Goal: Transaction & Acquisition: Purchase product/service

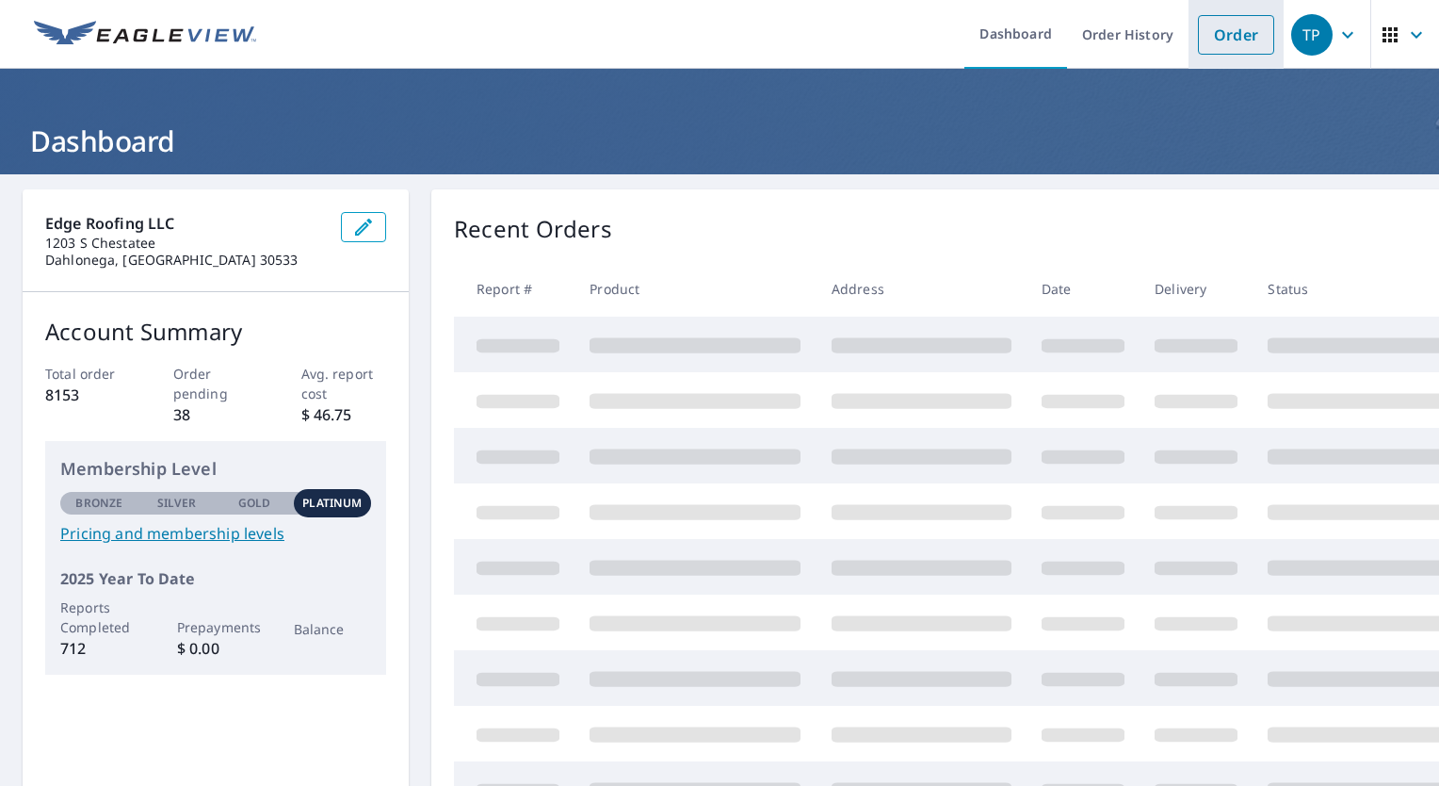
click at [1233, 44] on link "Order" at bounding box center [1236, 35] width 76 height 40
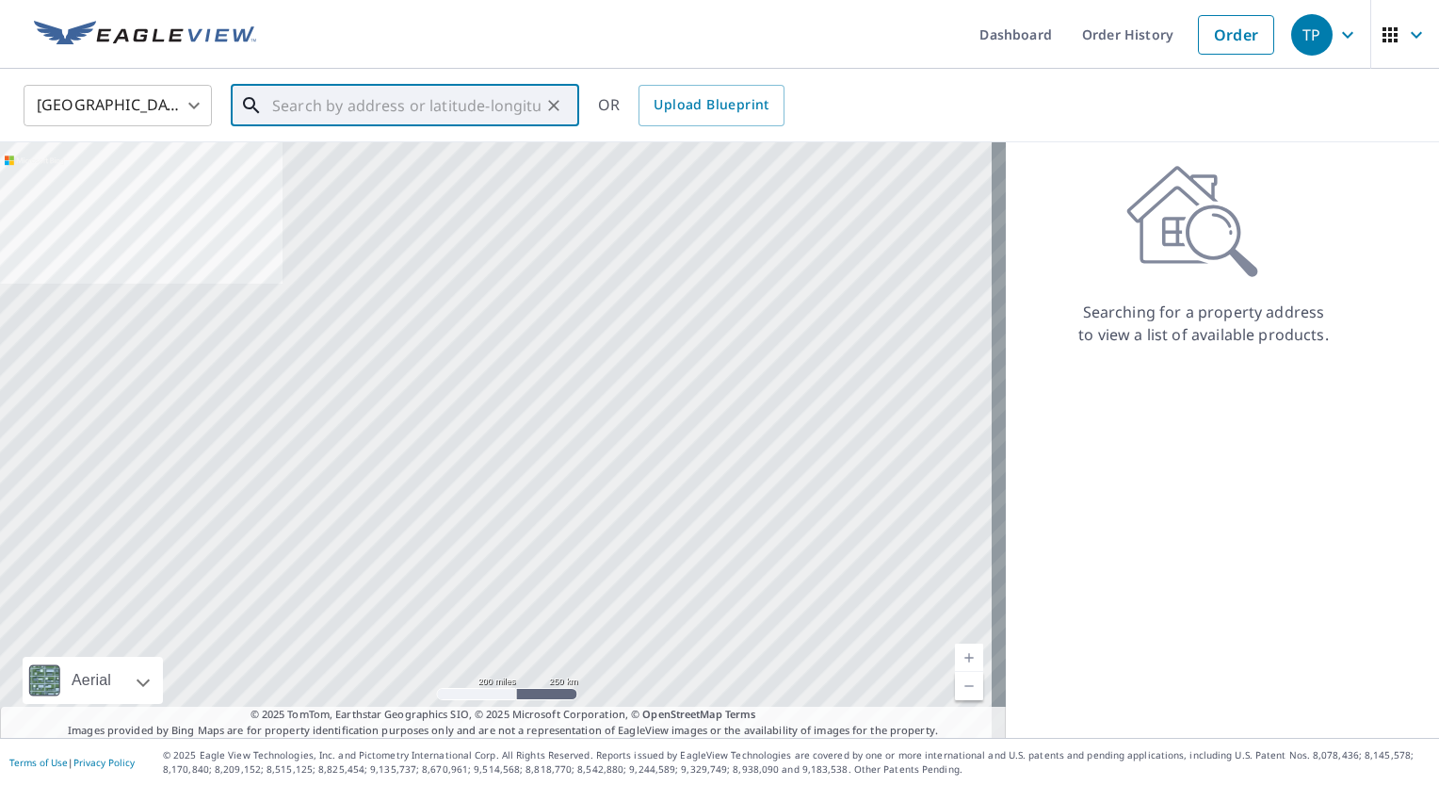
click at [331, 100] on input "text" at bounding box center [406, 105] width 268 height 53
paste input "[STREET_ADDRESS][PERSON_NAME]"
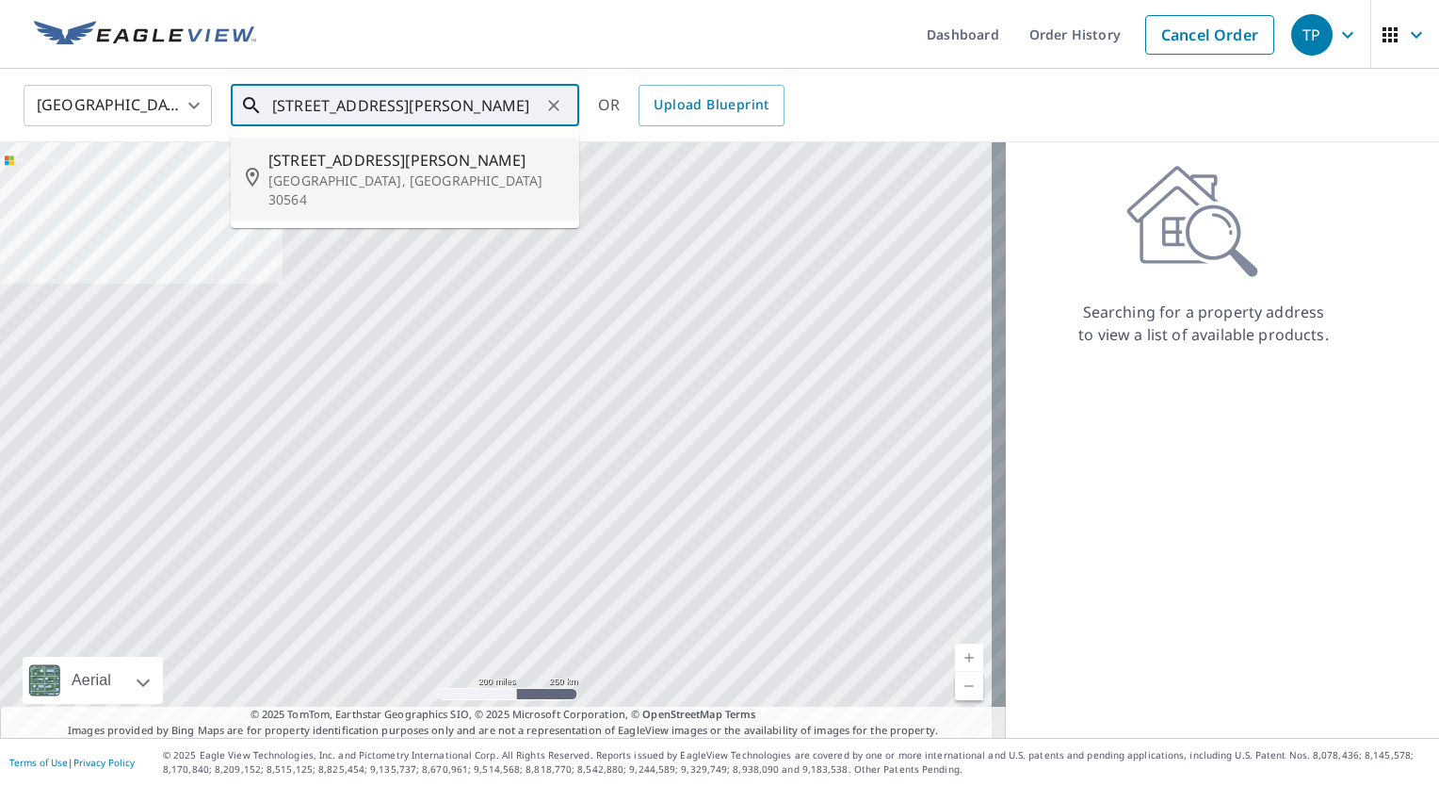
click at [388, 172] on p "[GEOGRAPHIC_DATA], [GEOGRAPHIC_DATA] 30564" at bounding box center [416, 190] width 296 height 38
type input "[STREET_ADDRESS][PERSON_NAME]"
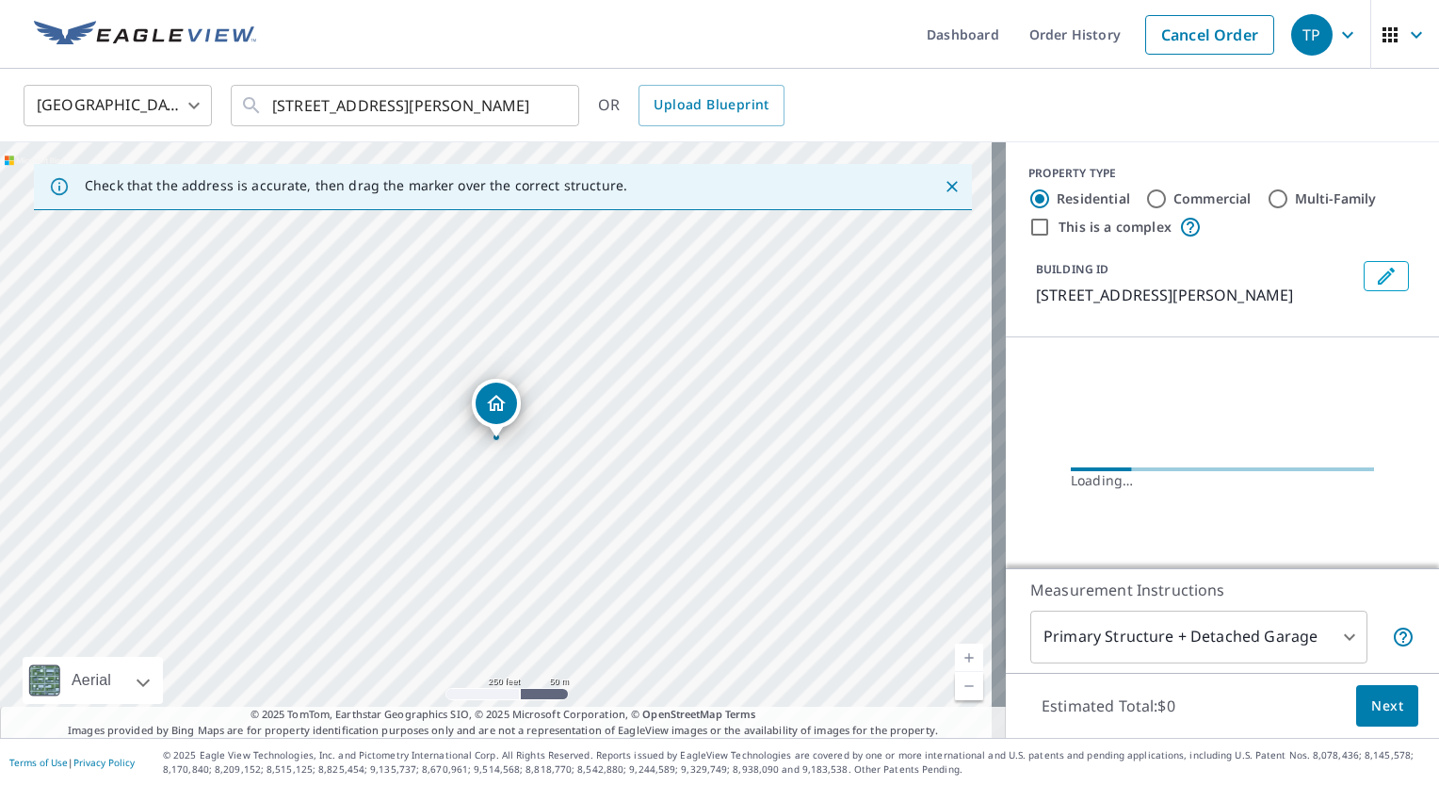
click at [955, 651] on link "Current Level 17, Zoom In" at bounding box center [969, 657] width 28 height 28
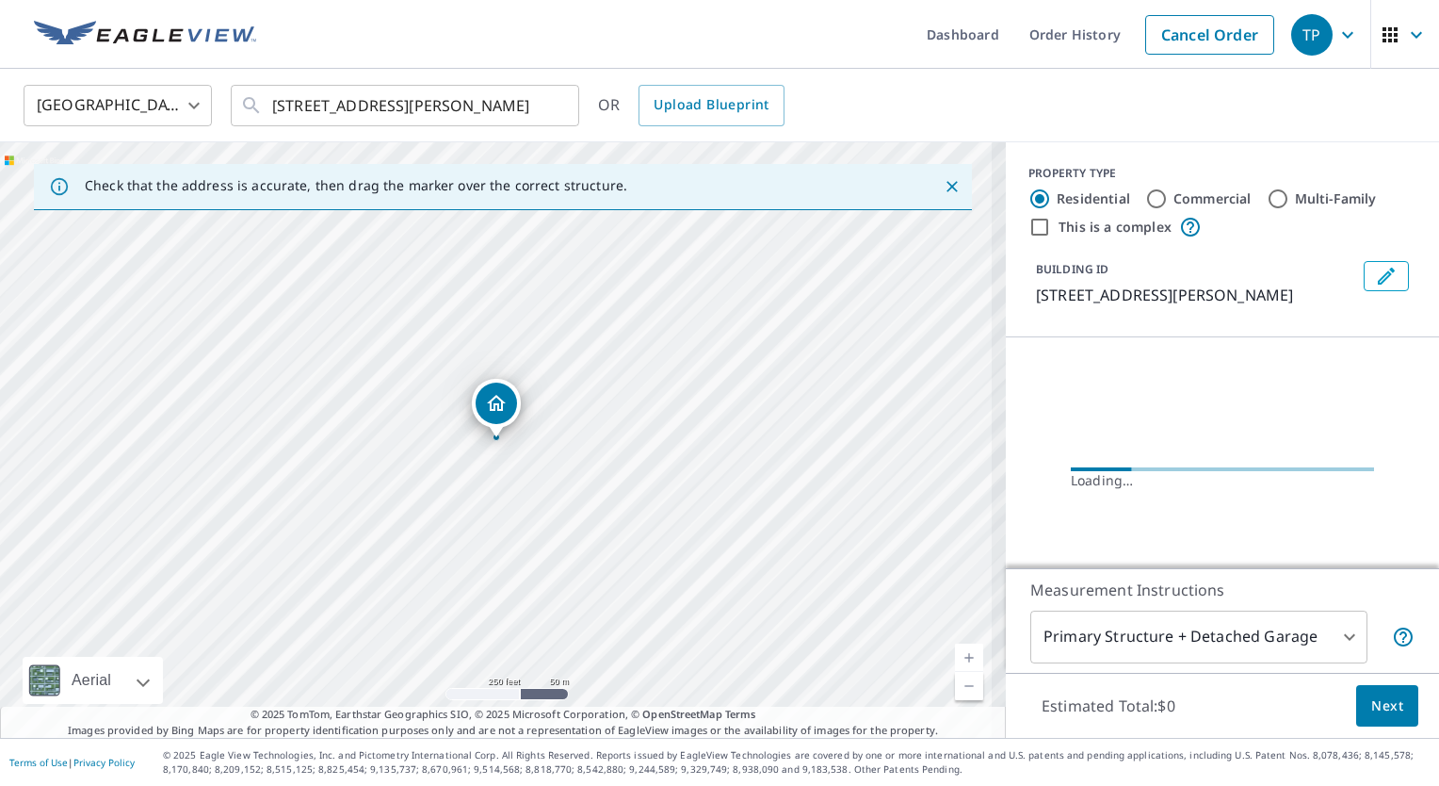
click at [955, 651] on link "Current Level 17, Zoom In" at bounding box center [969, 657] width 28 height 28
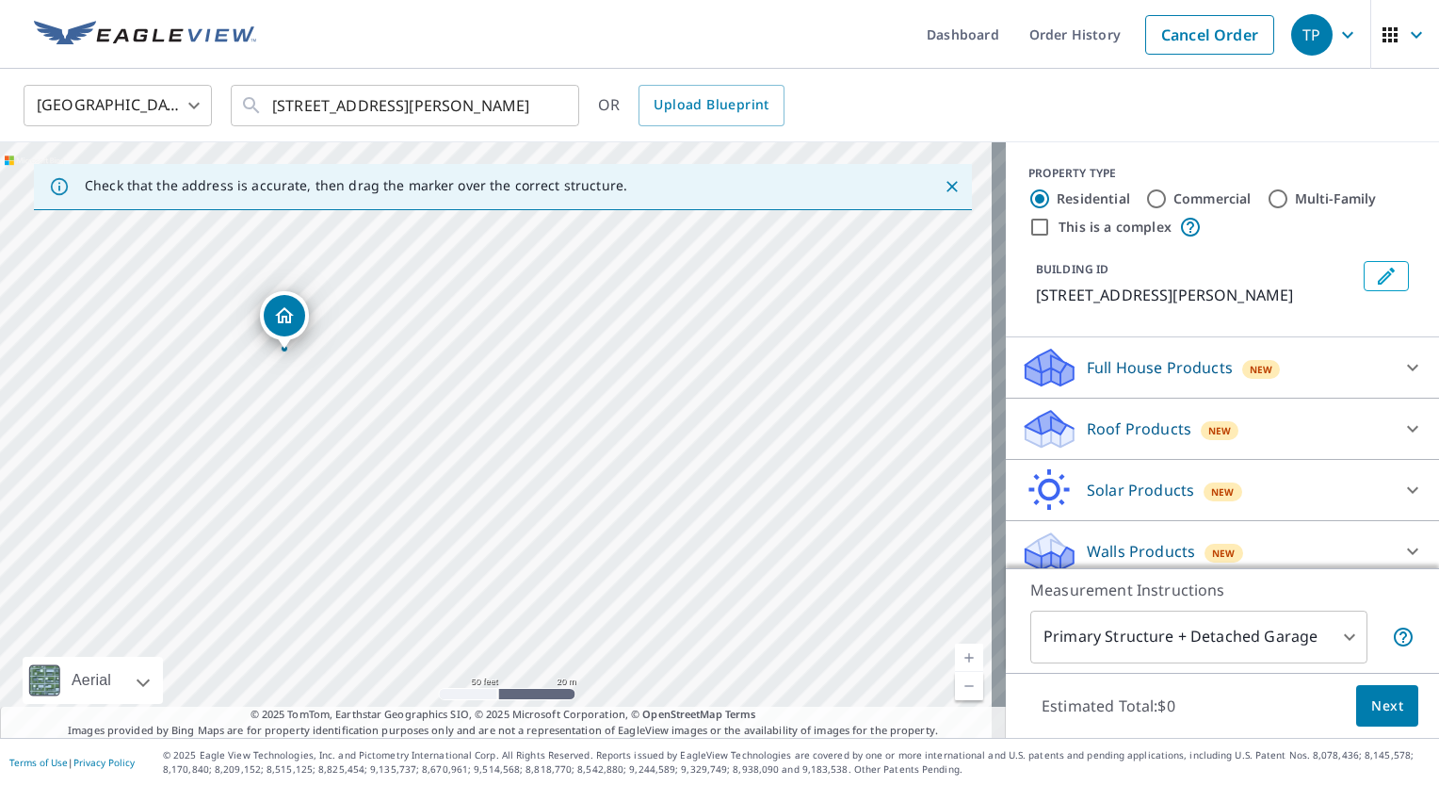
drag, startPoint x: 499, startPoint y: 414, endPoint x: 287, endPoint y: 326, distance: 229.7
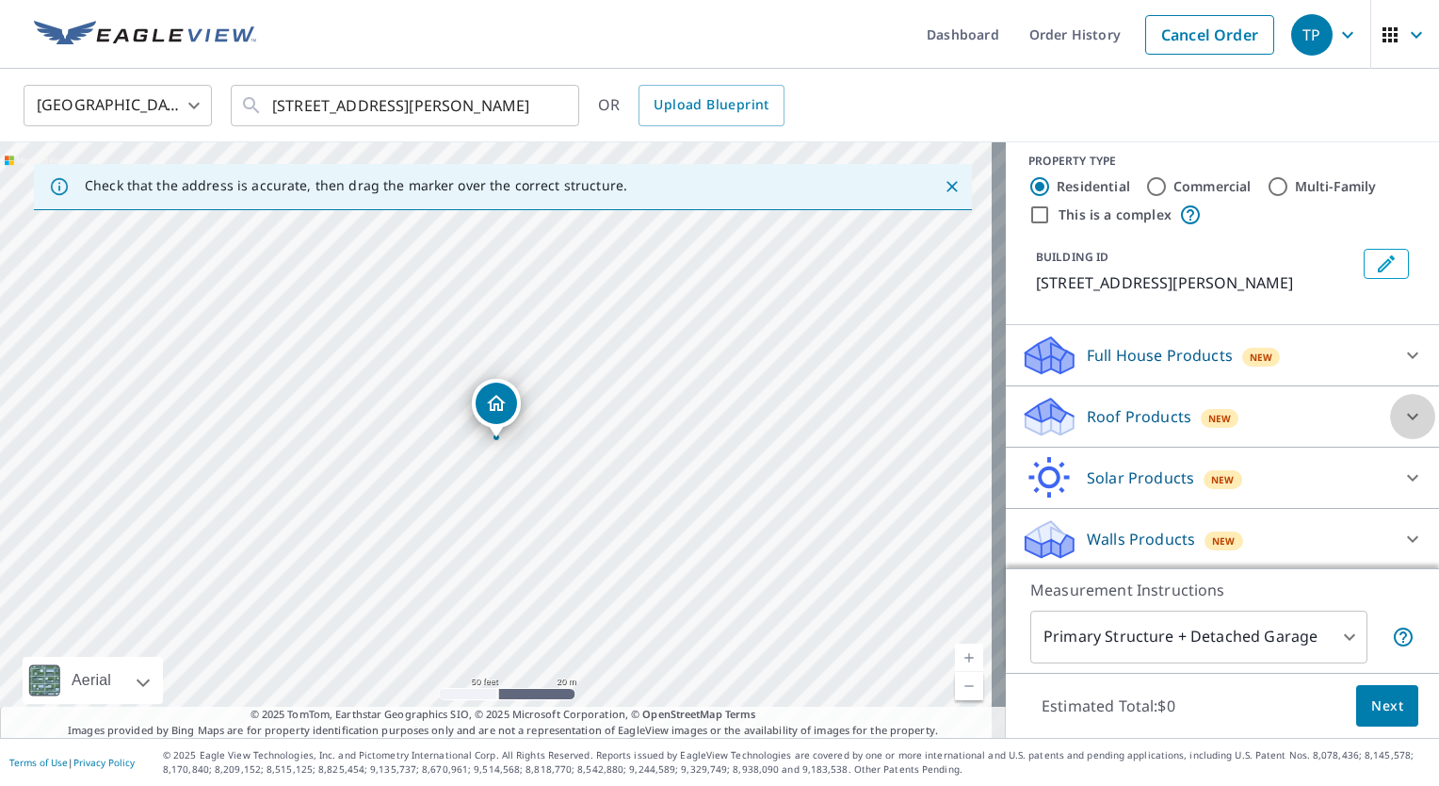
click at [1401, 412] on icon at bounding box center [1412, 416] width 23 height 23
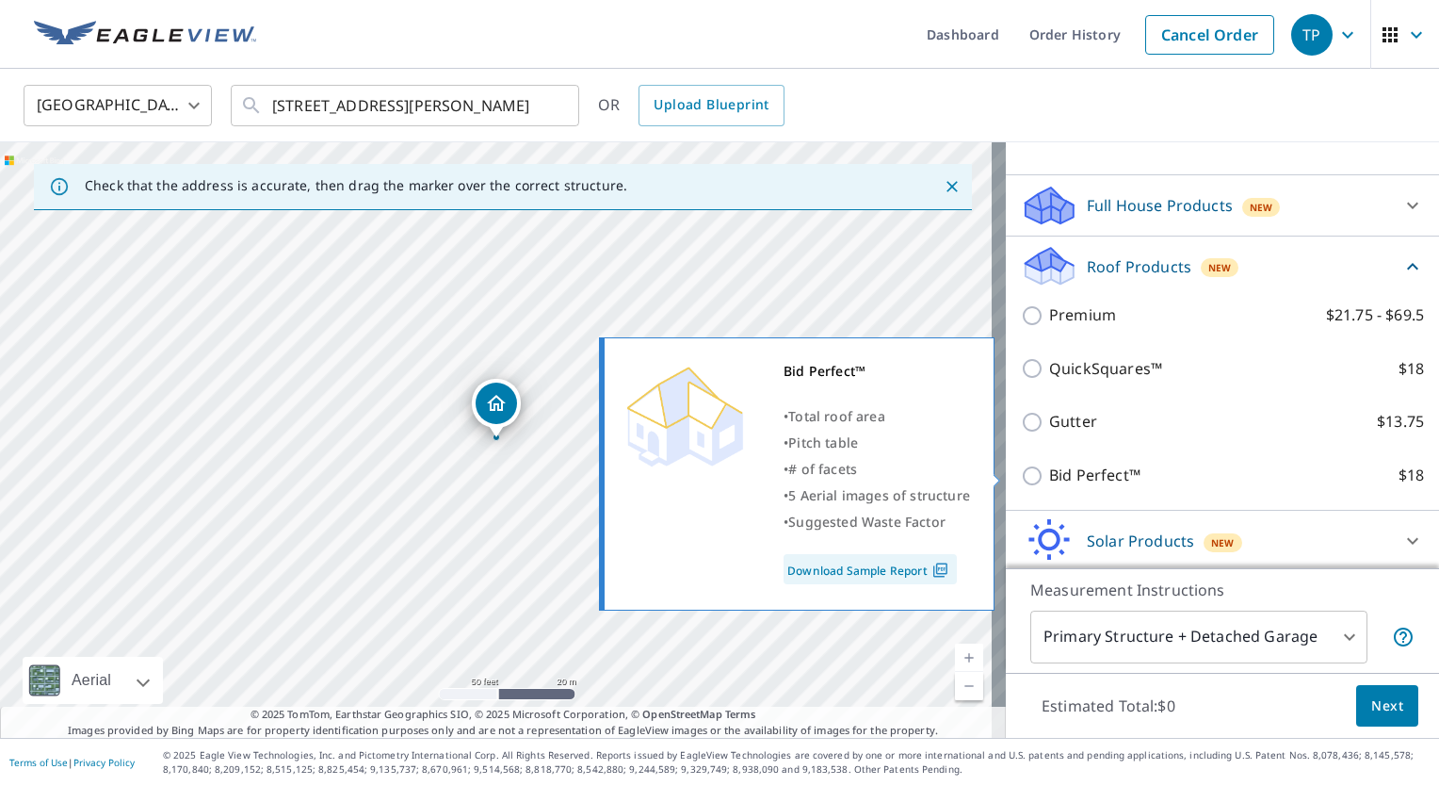
scroll to position [167, 0]
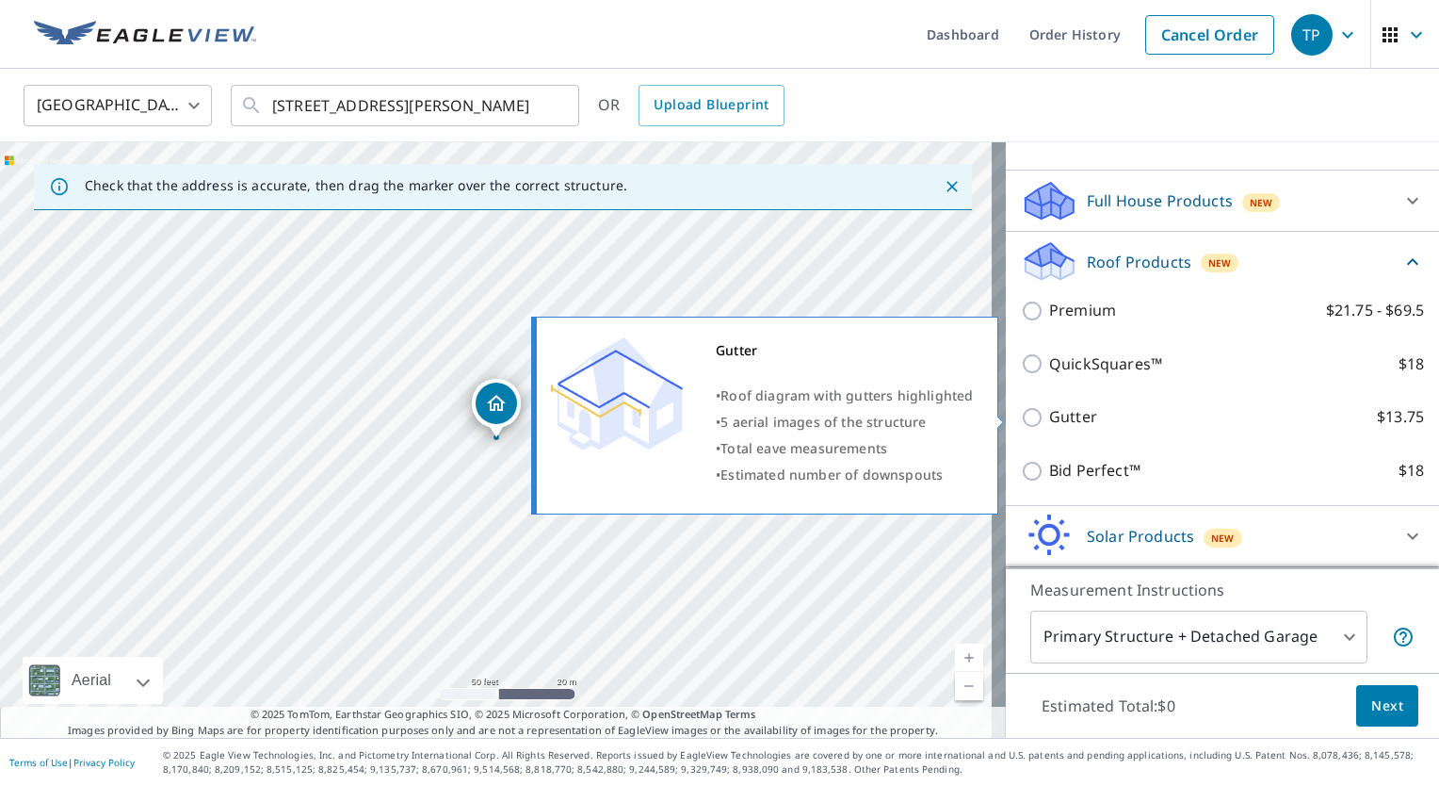
click at [1021, 415] on input "Gutter $13.75" at bounding box center [1035, 417] width 28 height 23
checkbox input "true"
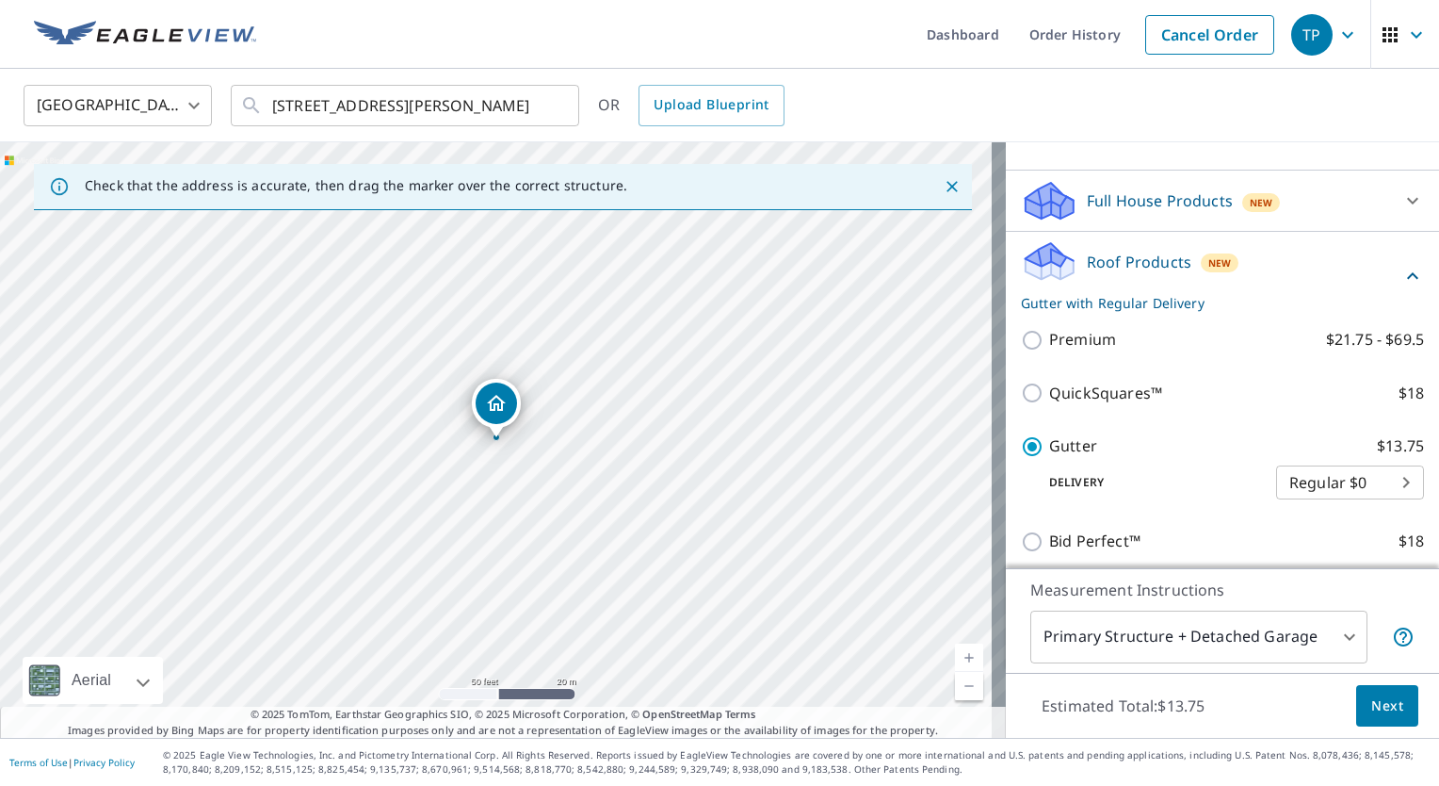
scroll to position [295, 0]
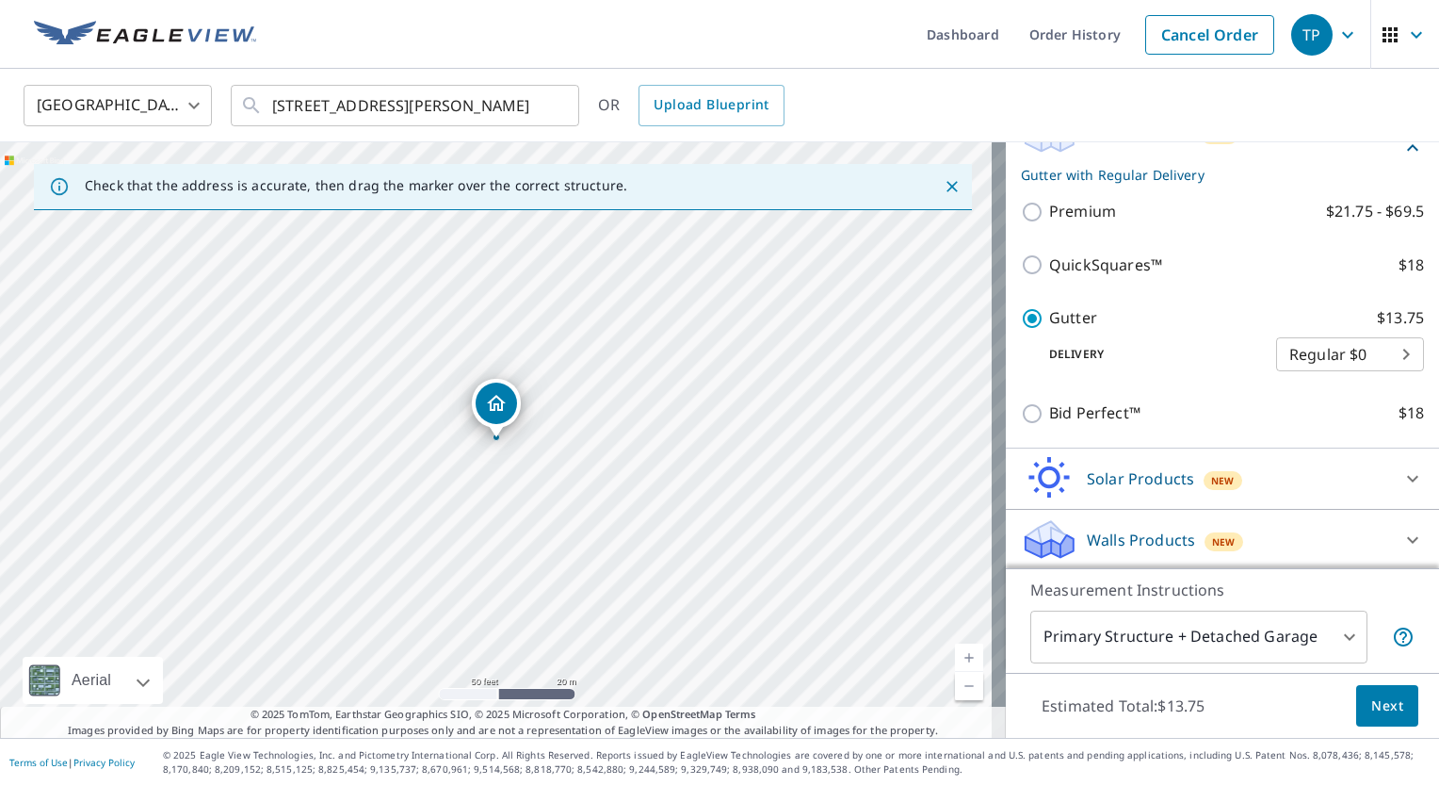
click at [1387, 712] on span "Next" at bounding box center [1387, 706] width 32 height 24
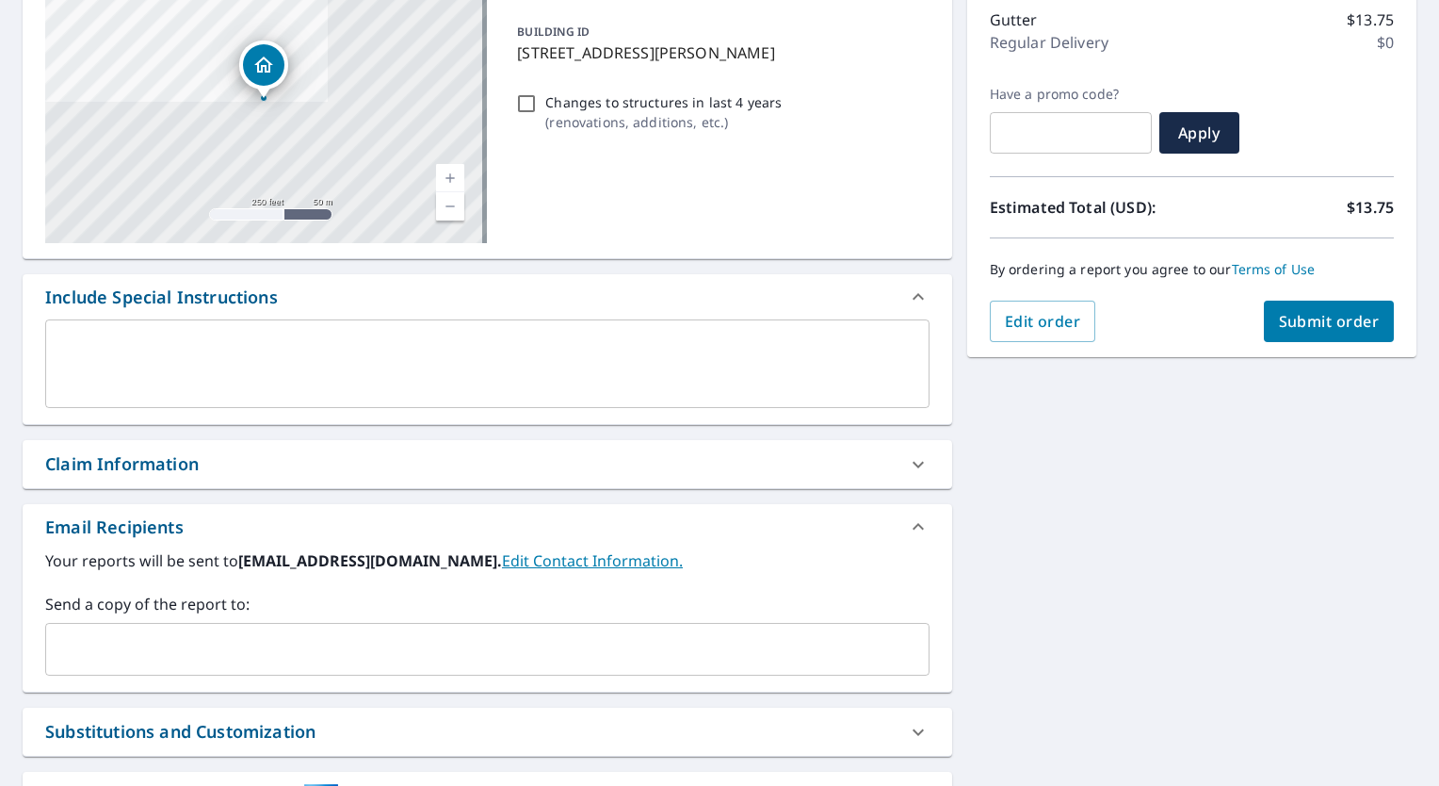
scroll to position [245, 0]
click at [590, 645] on input "text" at bounding box center [473, 648] width 839 height 36
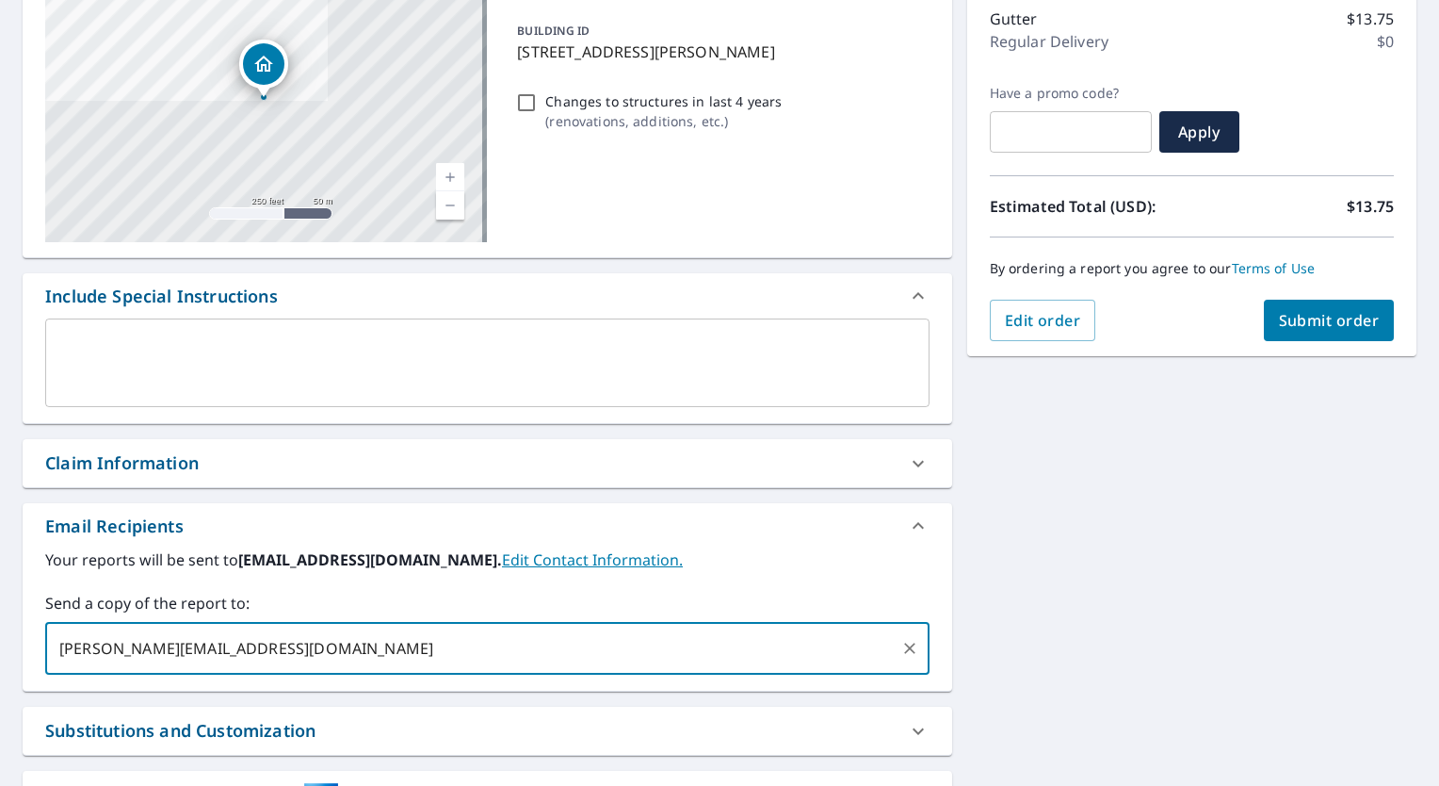
type input "[PERSON_NAME][EMAIL_ADDRESS][DOMAIN_NAME]"
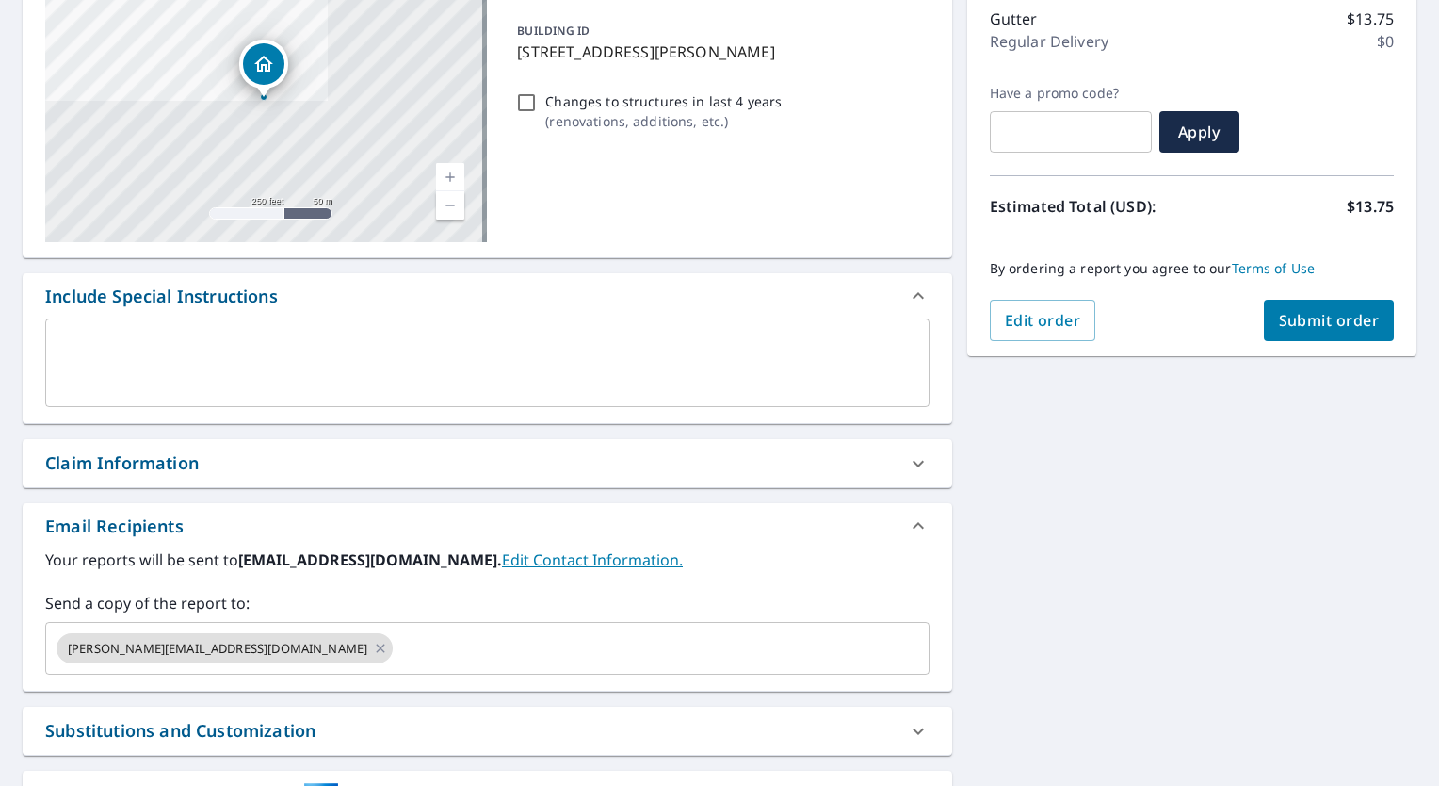
click at [818, 571] on div "Your reports will be sent to [EMAIL_ADDRESS][DOMAIN_NAME]. Edit Contact Informa…" at bounding box center [487, 611] width 884 height 126
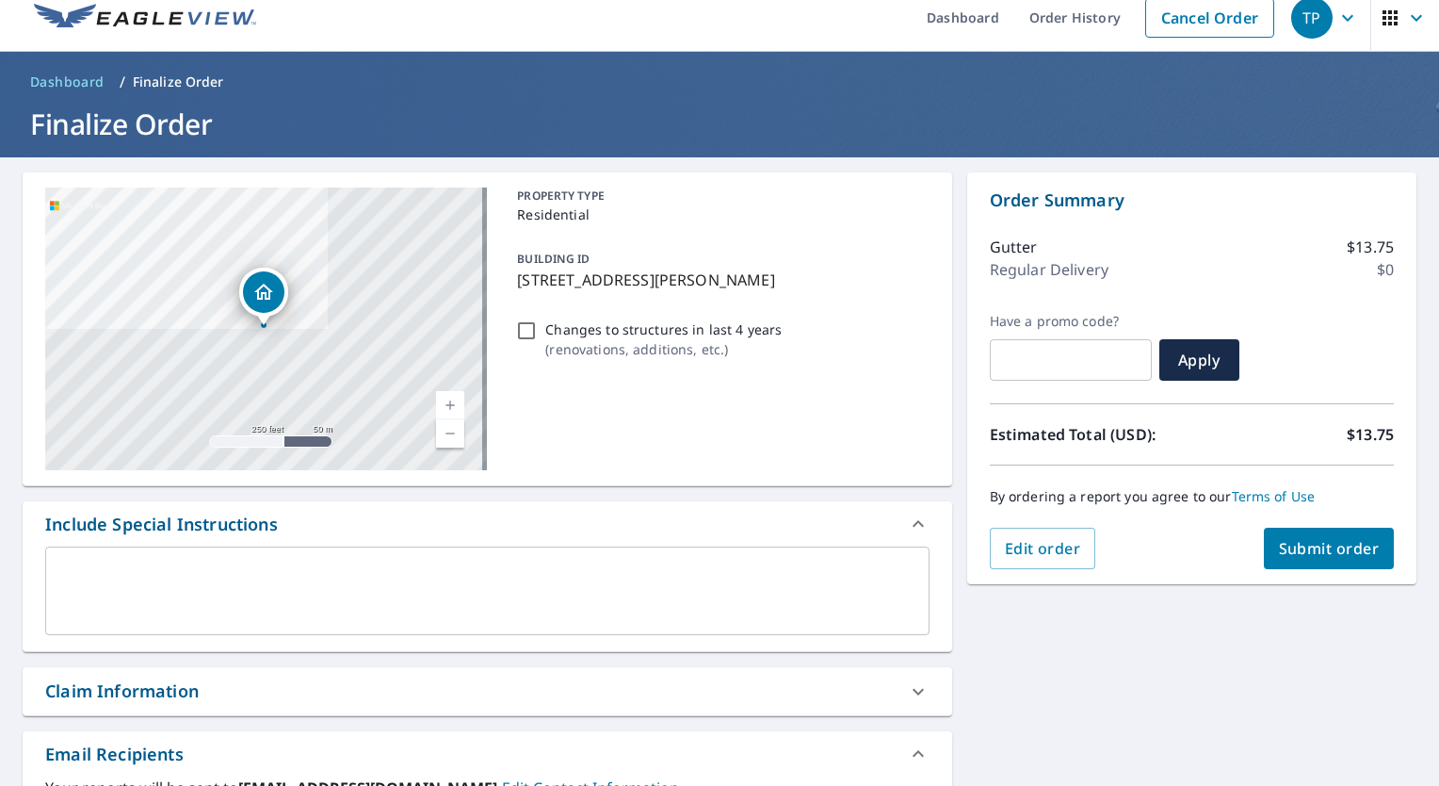
scroll to position [0, 0]
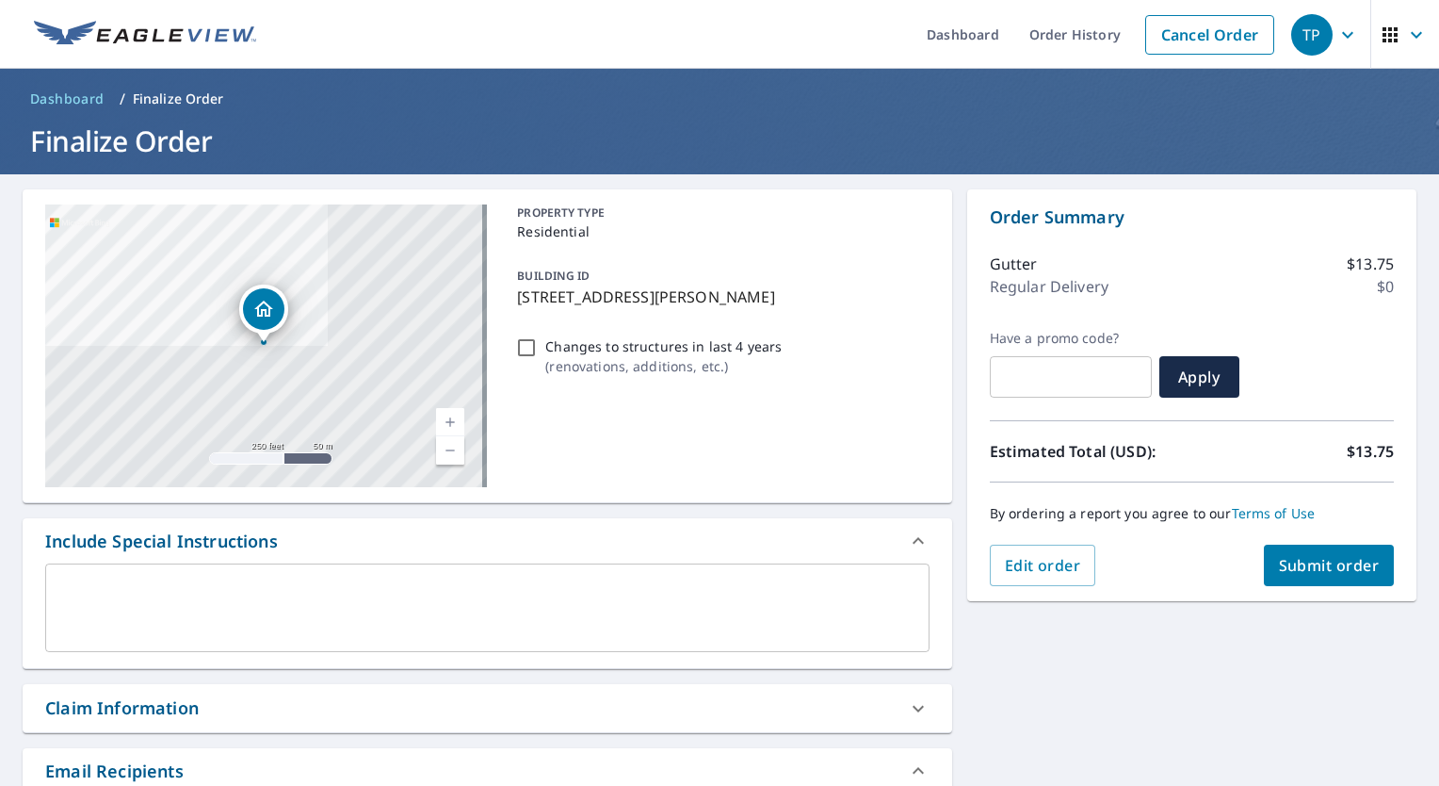
click at [1324, 557] on span "Submit order" at bounding box center [1329, 565] width 101 height 21
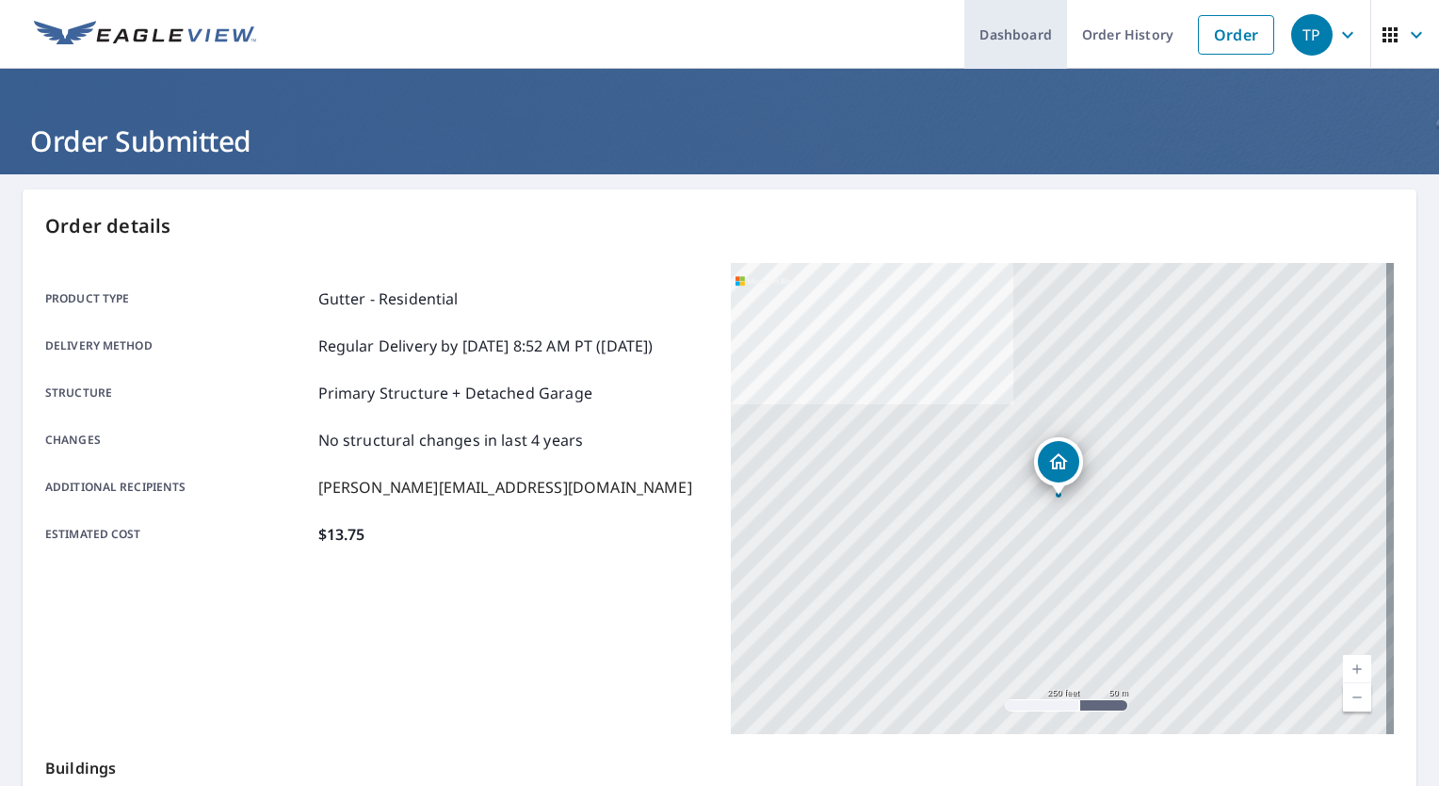
click at [1021, 36] on link "Dashboard" at bounding box center [1015, 34] width 103 height 69
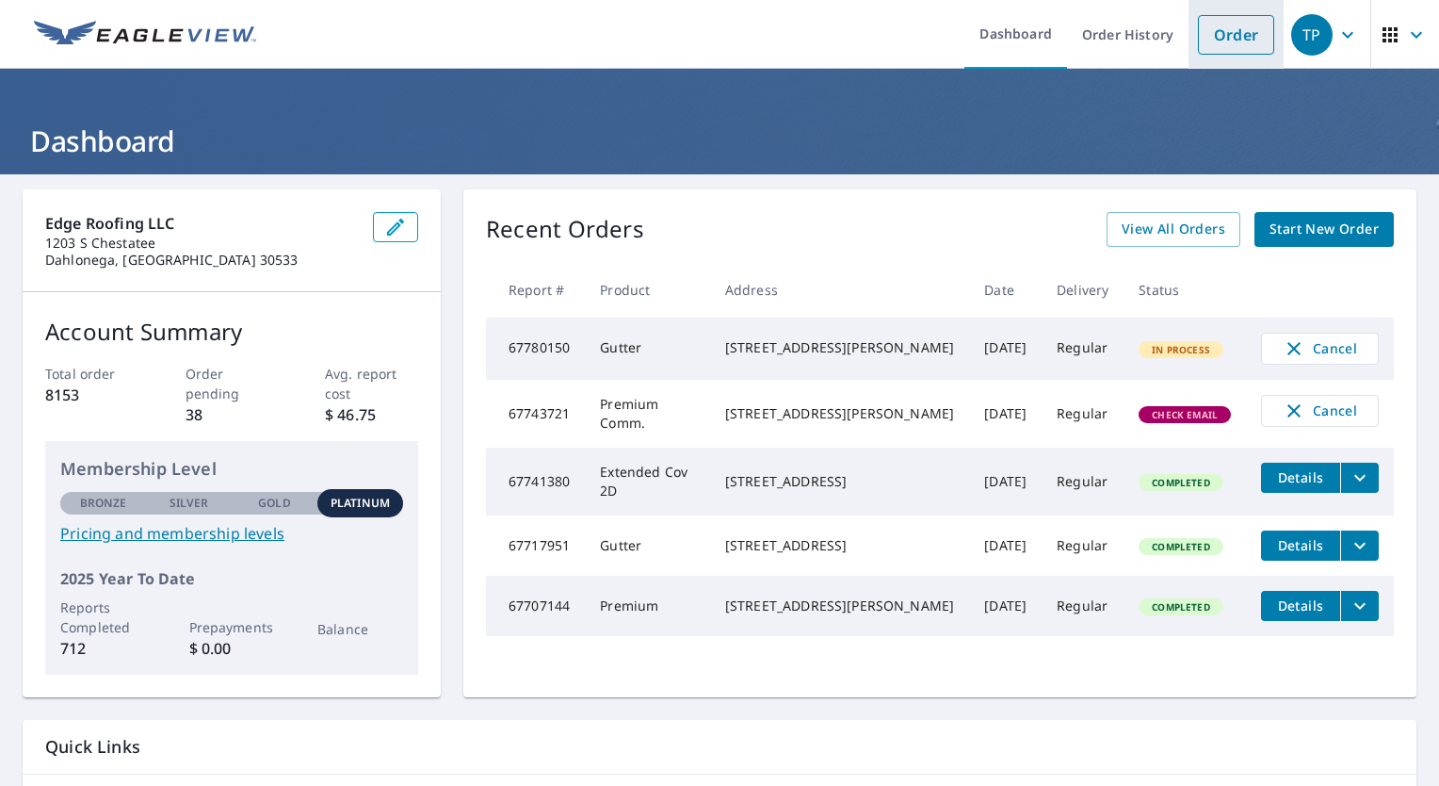
click at [1206, 44] on link "Order" at bounding box center [1236, 35] width 76 height 40
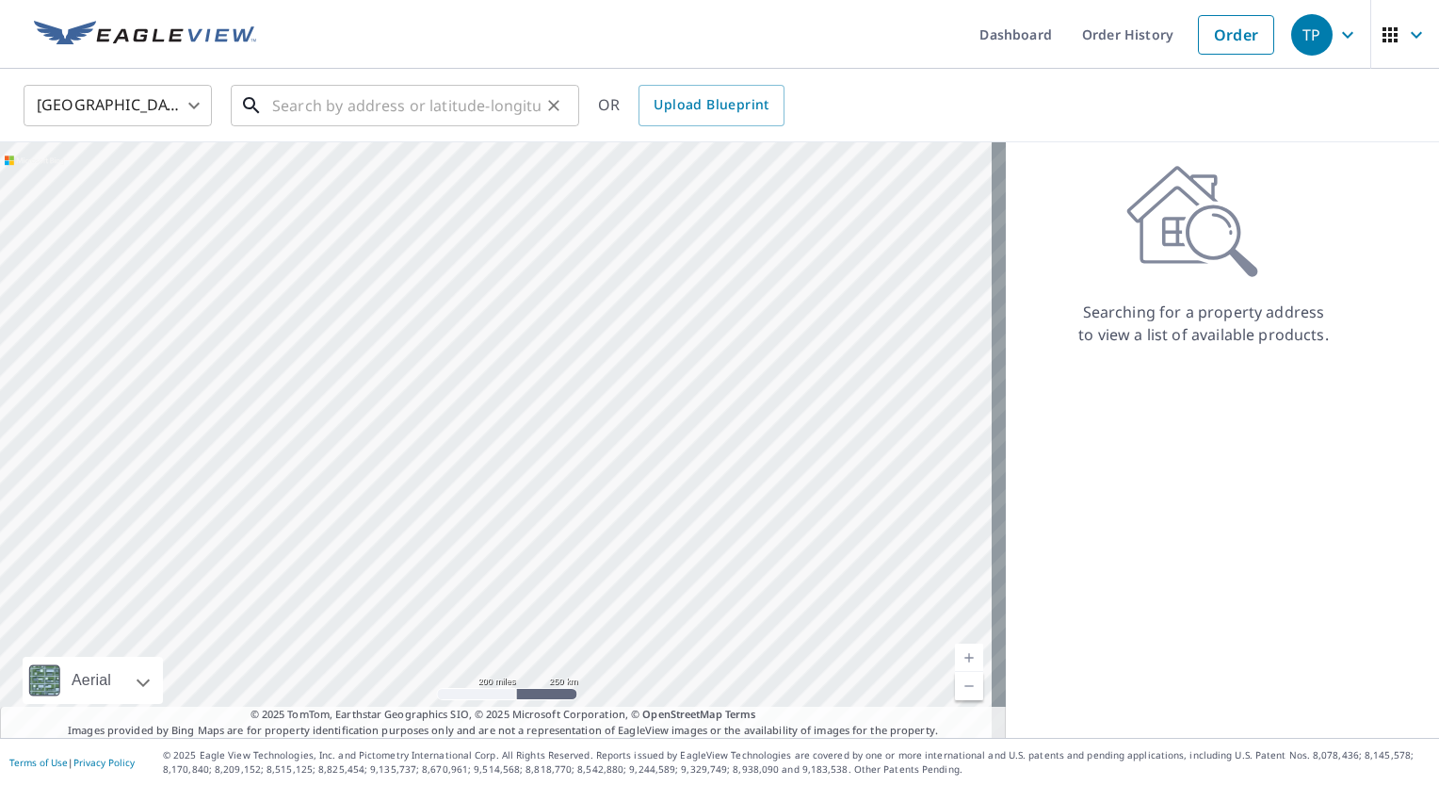
click at [433, 100] on input "text" at bounding box center [406, 105] width 268 height 53
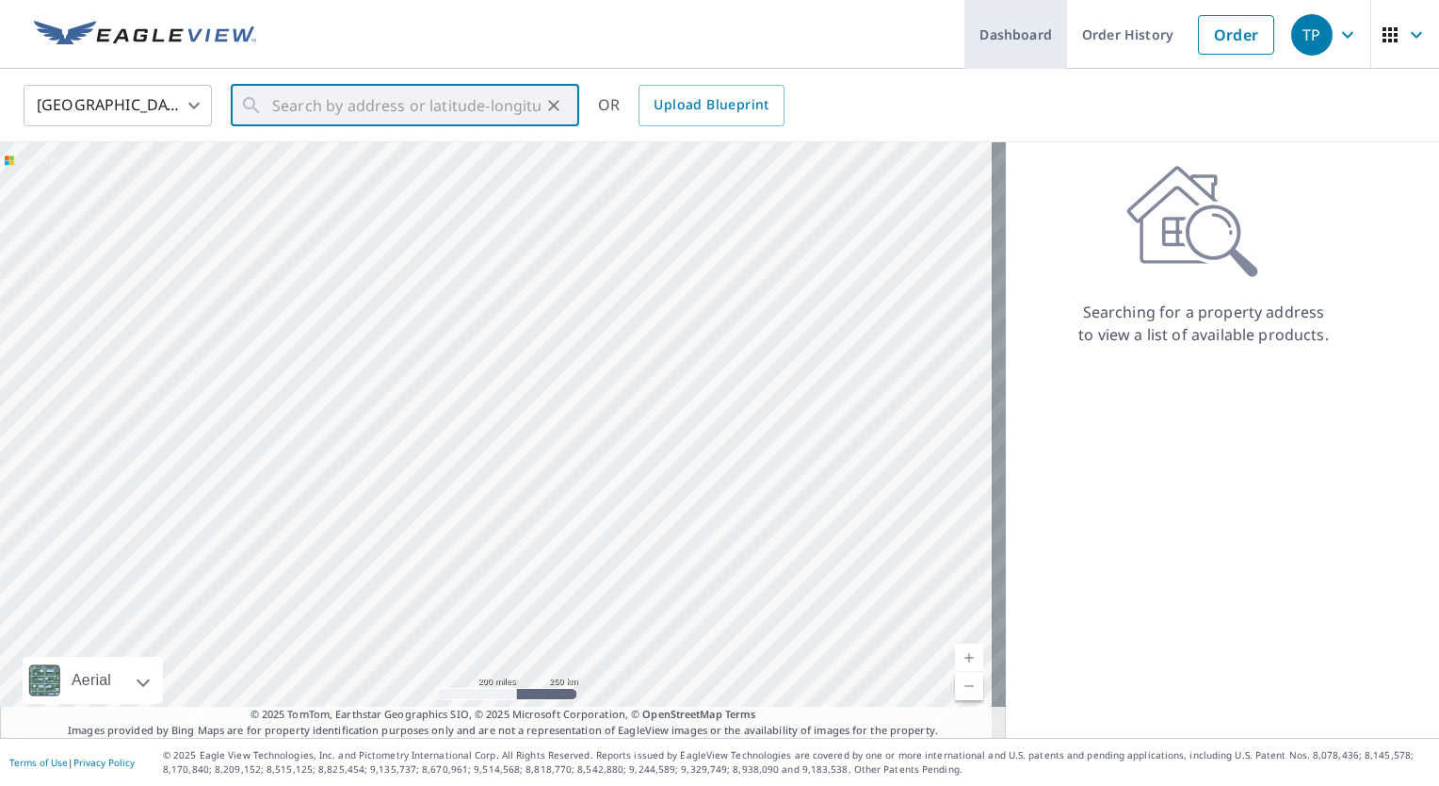
click at [1028, 34] on link "Dashboard" at bounding box center [1015, 34] width 103 height 69
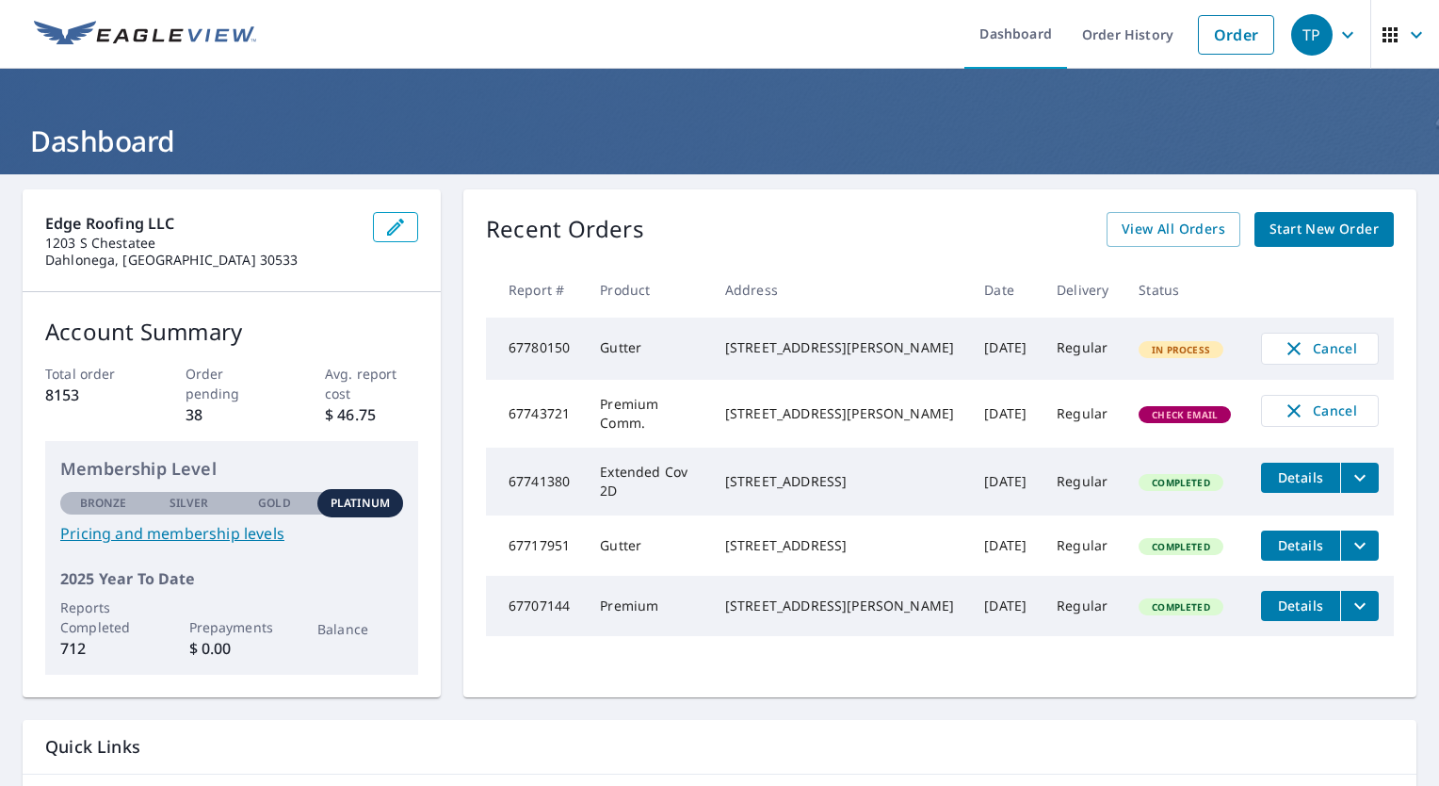
click at [1349, 540] on icon "filesDropdownBtn-67717951" at bounding box center [1360, 545] width 23 height 23
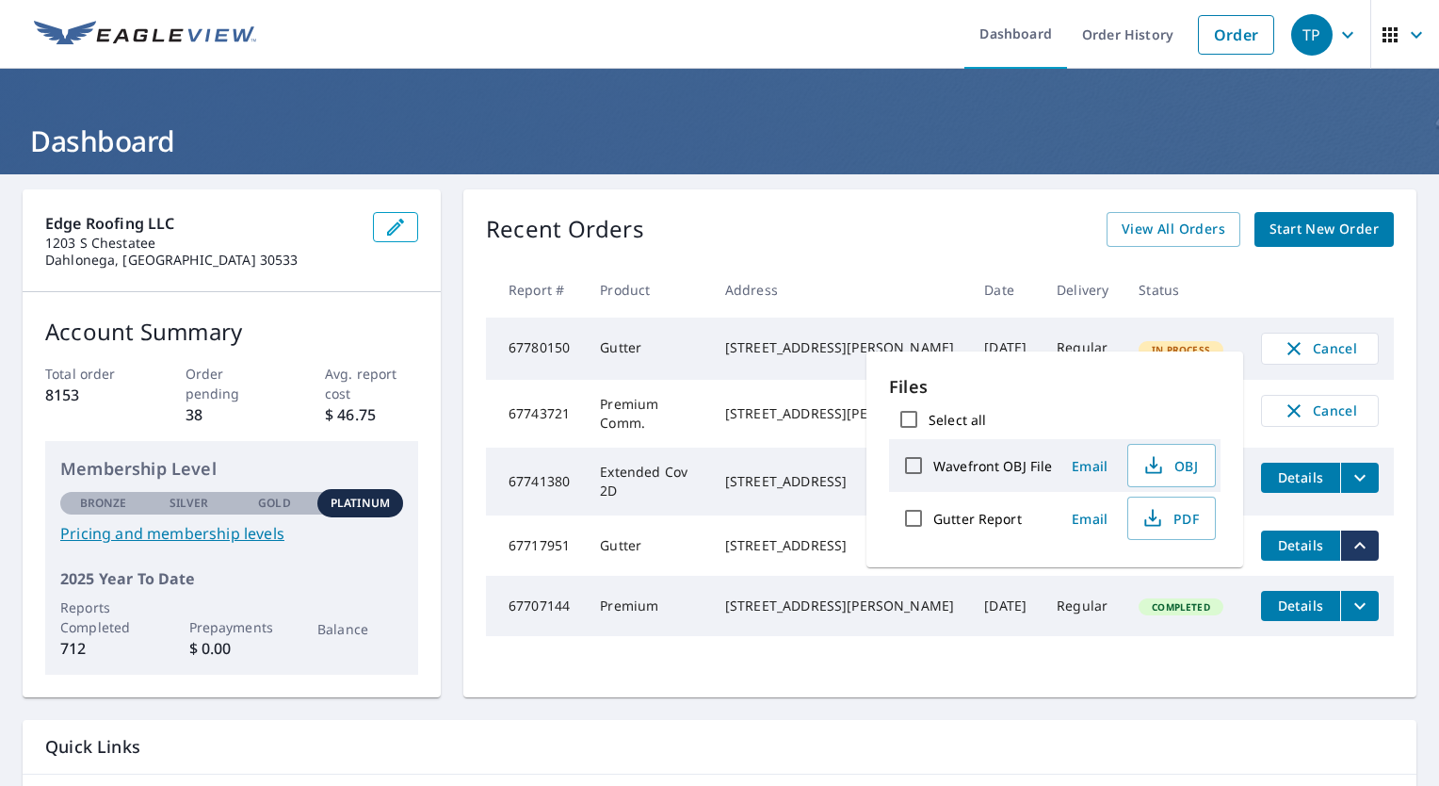
click at [771, 575] on td "[STREET_ADDRESS]" at bounding box center [839, 545] width 259 height 60
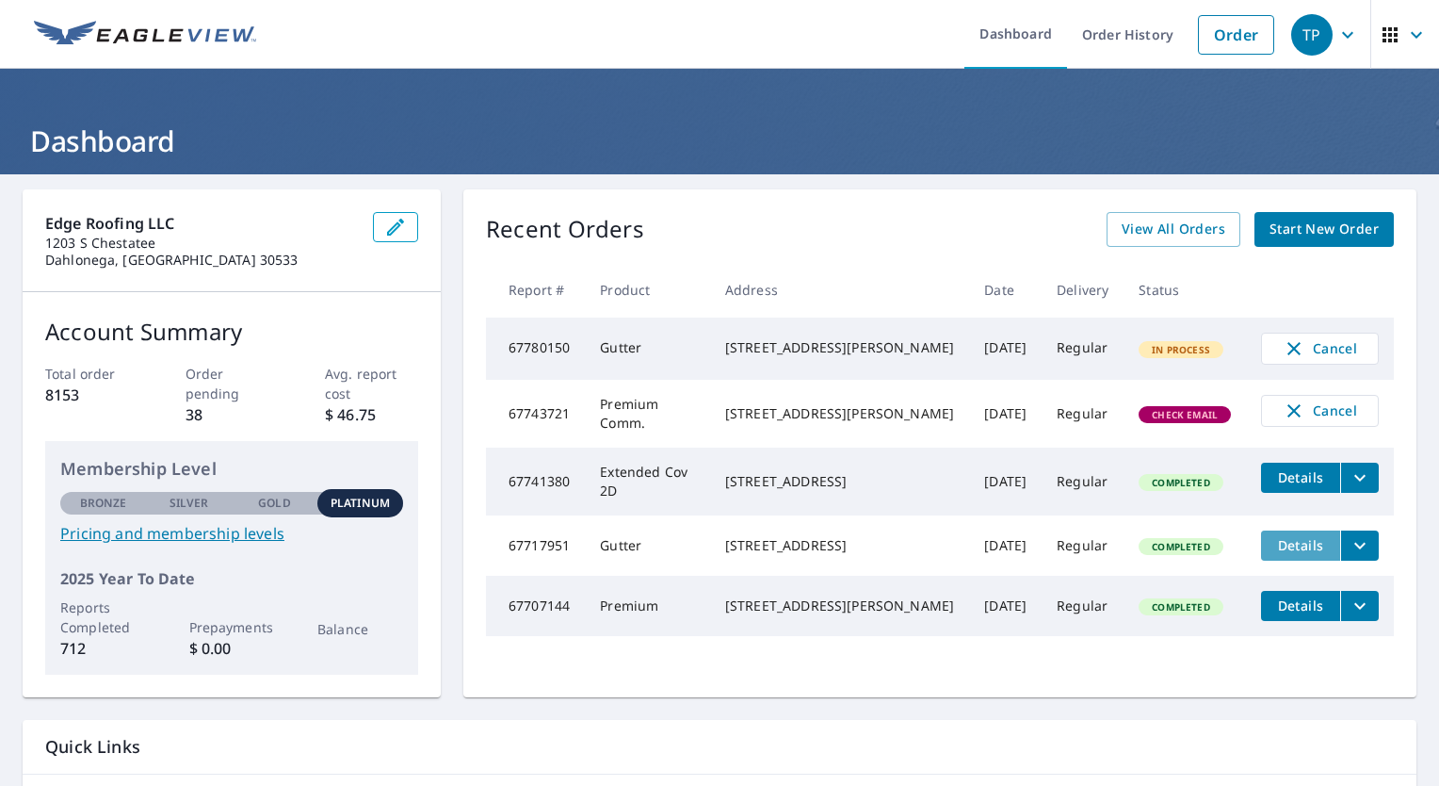
click at [1281, 543] on span "Details" at bounding box center [1300, 545] width 57 height 18
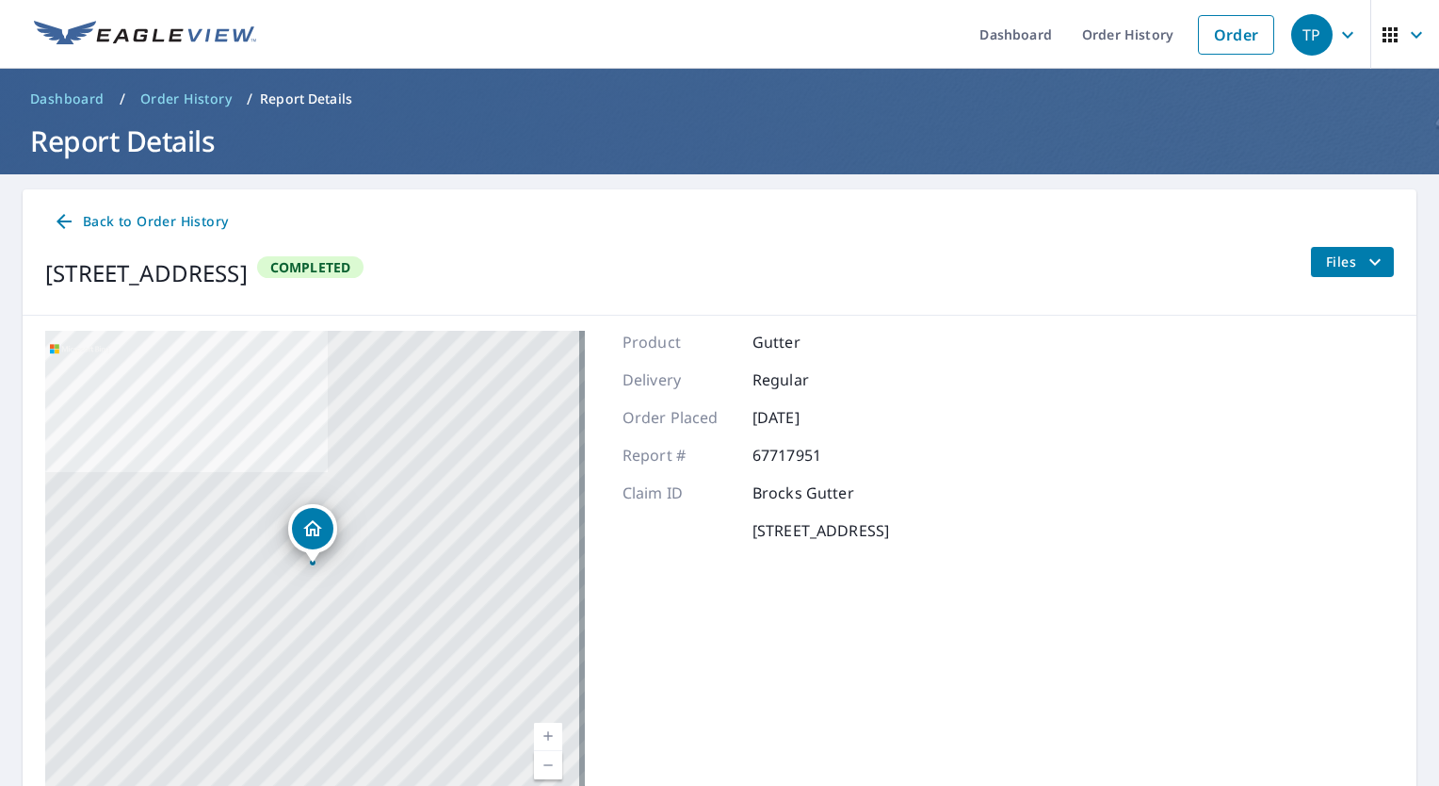
click at [1336, 262] on span "Files" at bounding box center [1356, 262] width 60 height 23
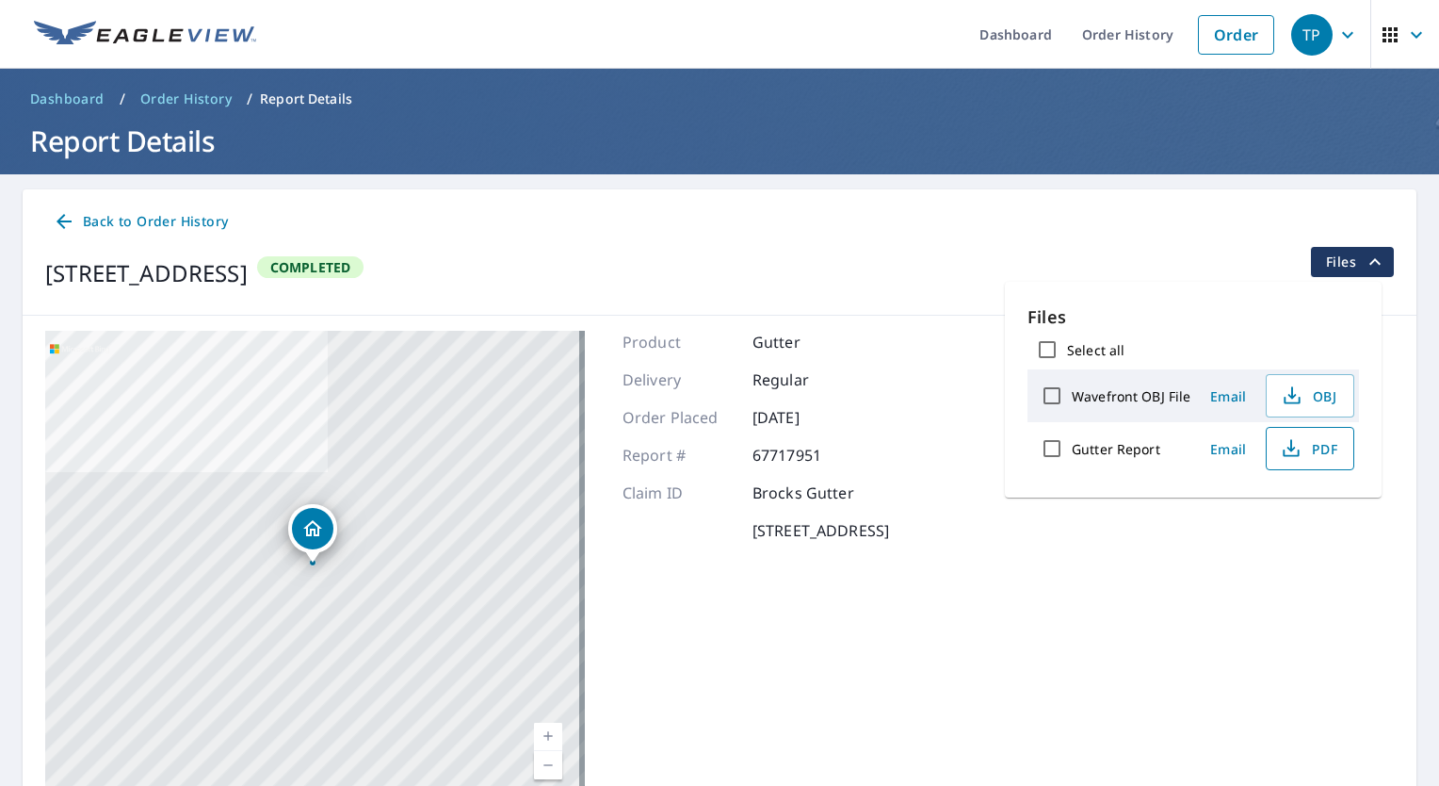
click at [1295, 452] on icon "button" at bounding box center [1291, 453] width 16 height 8
click at [1085, 30] on link "Order History" at bounding box center [1127, 34] width 121 height 69
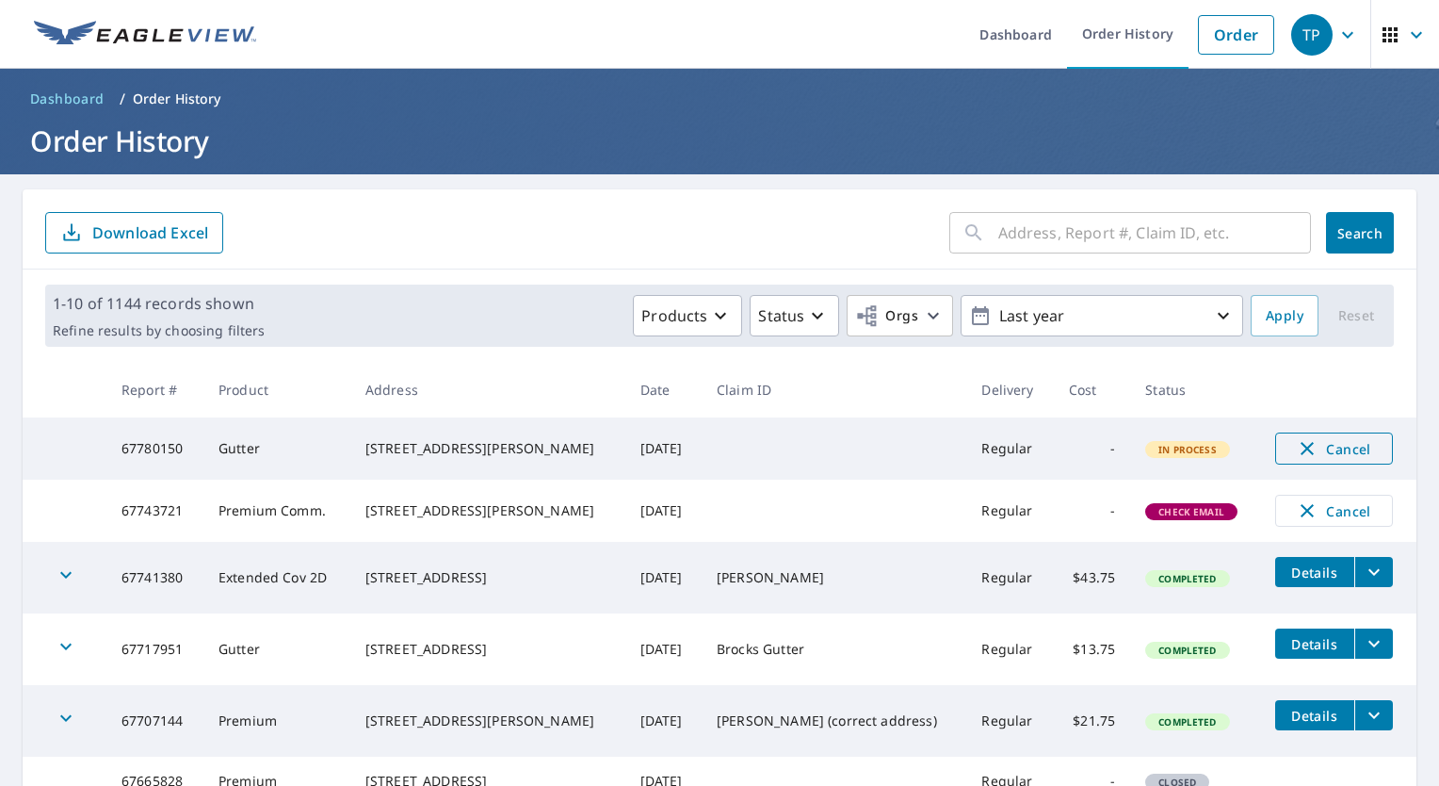
click at [1340, 443] on span "Cancel" at bounding box center [1334, 448] width 78 height 23
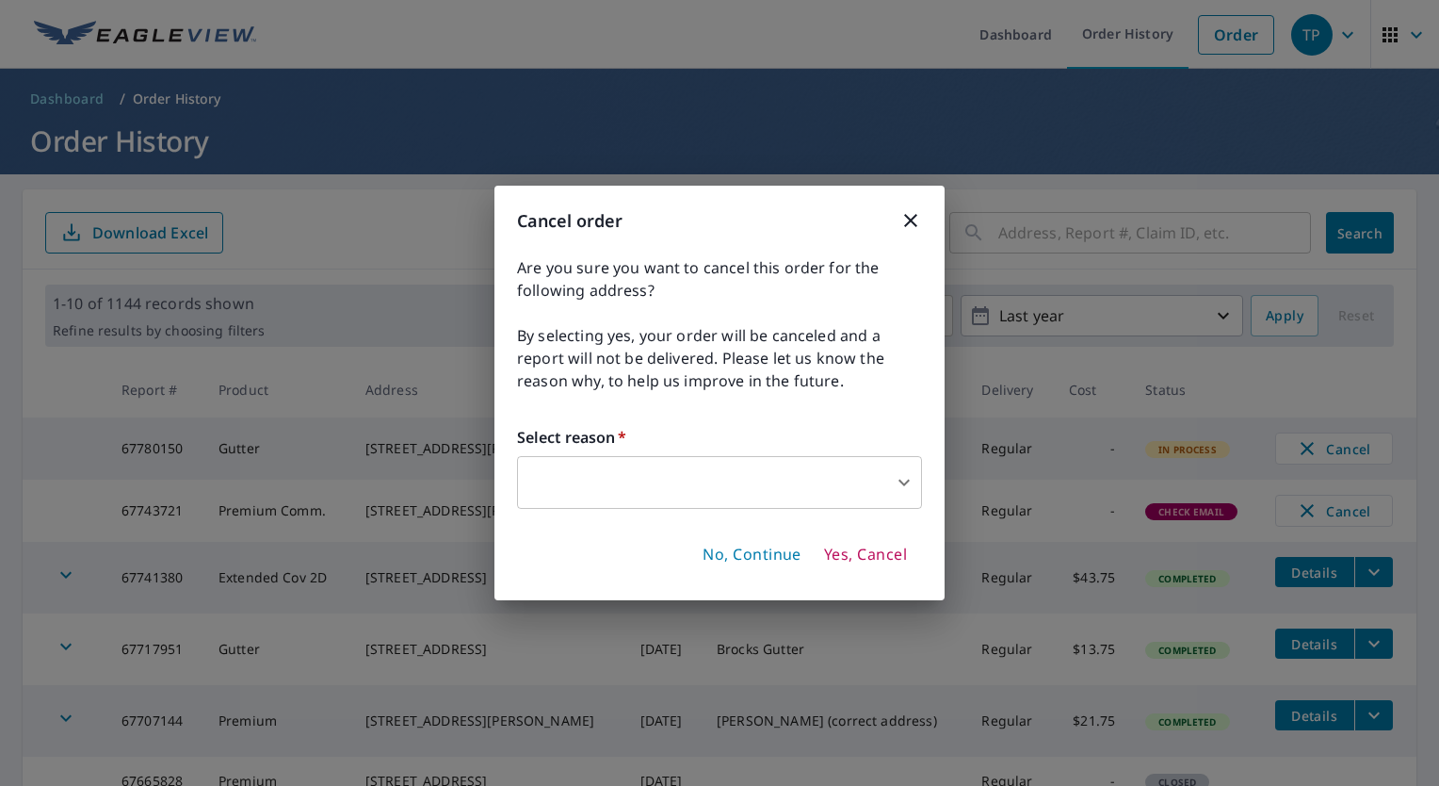
click at [765, 469] on body "TP TP Dashboard Order History Order TP Dashboard / Order History Order History …" at bounding box center [719, 393] width 1439 height 786
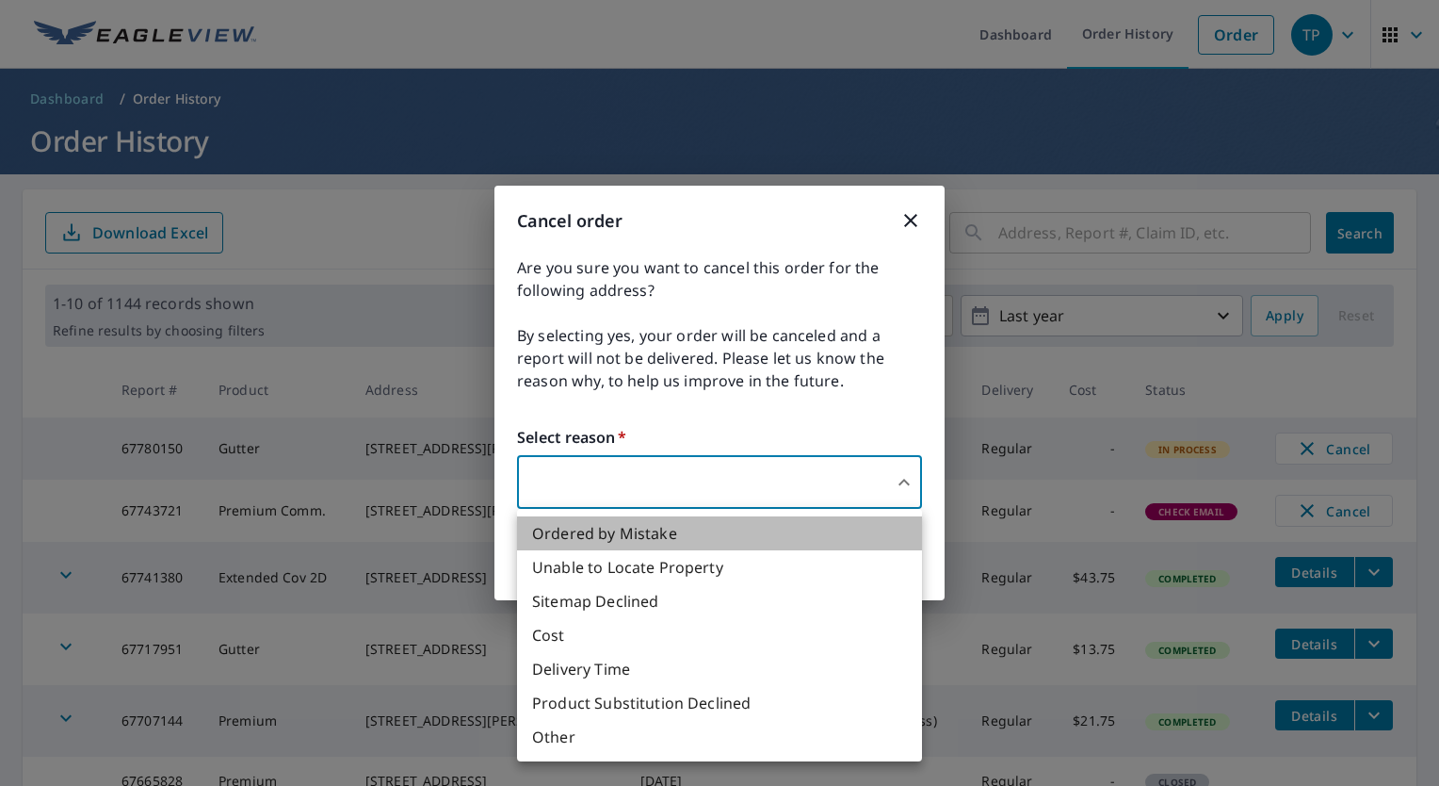
click at [719, 531] on li "Ordered by Mistake" at bounding box center [719, 533] width 405 height 34
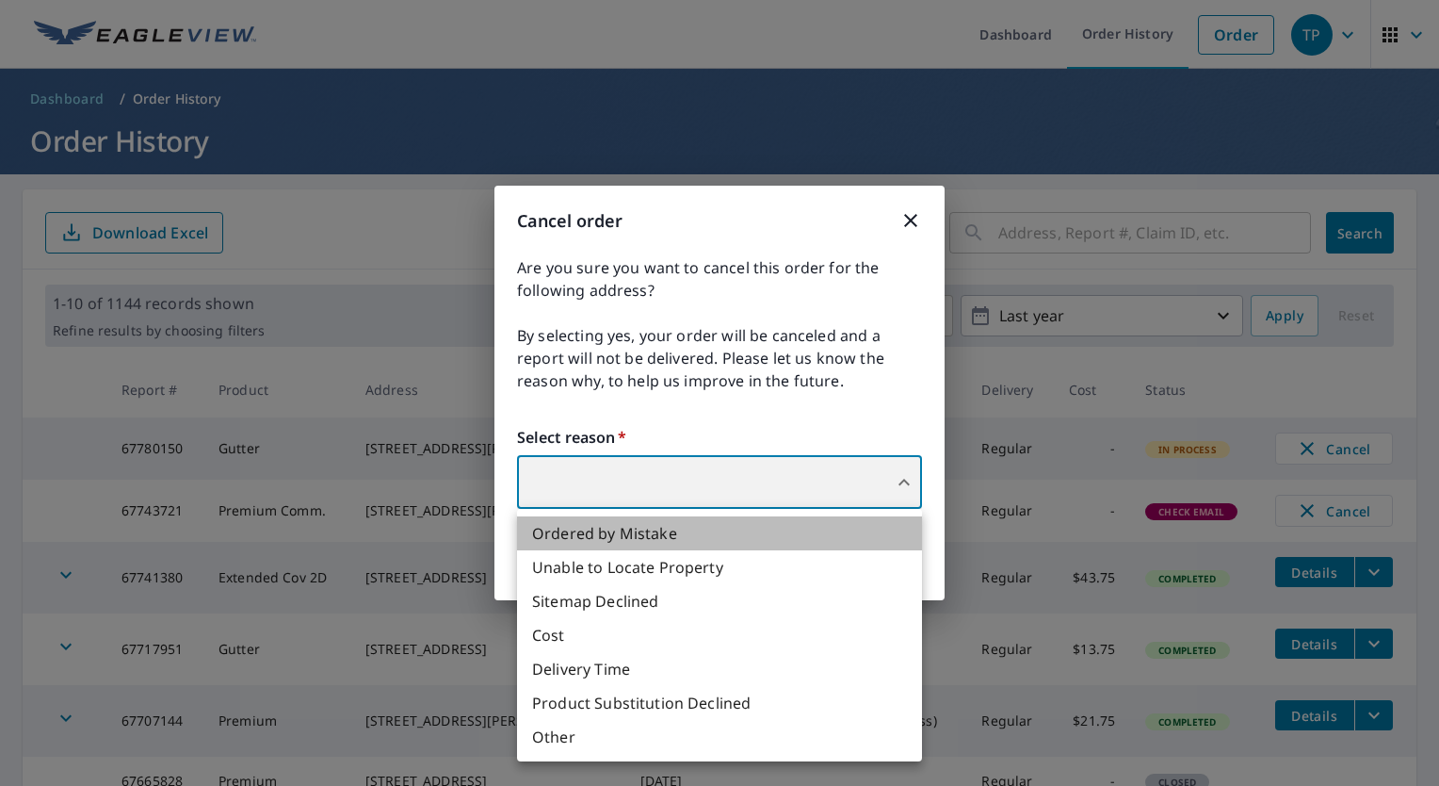
type input "30"
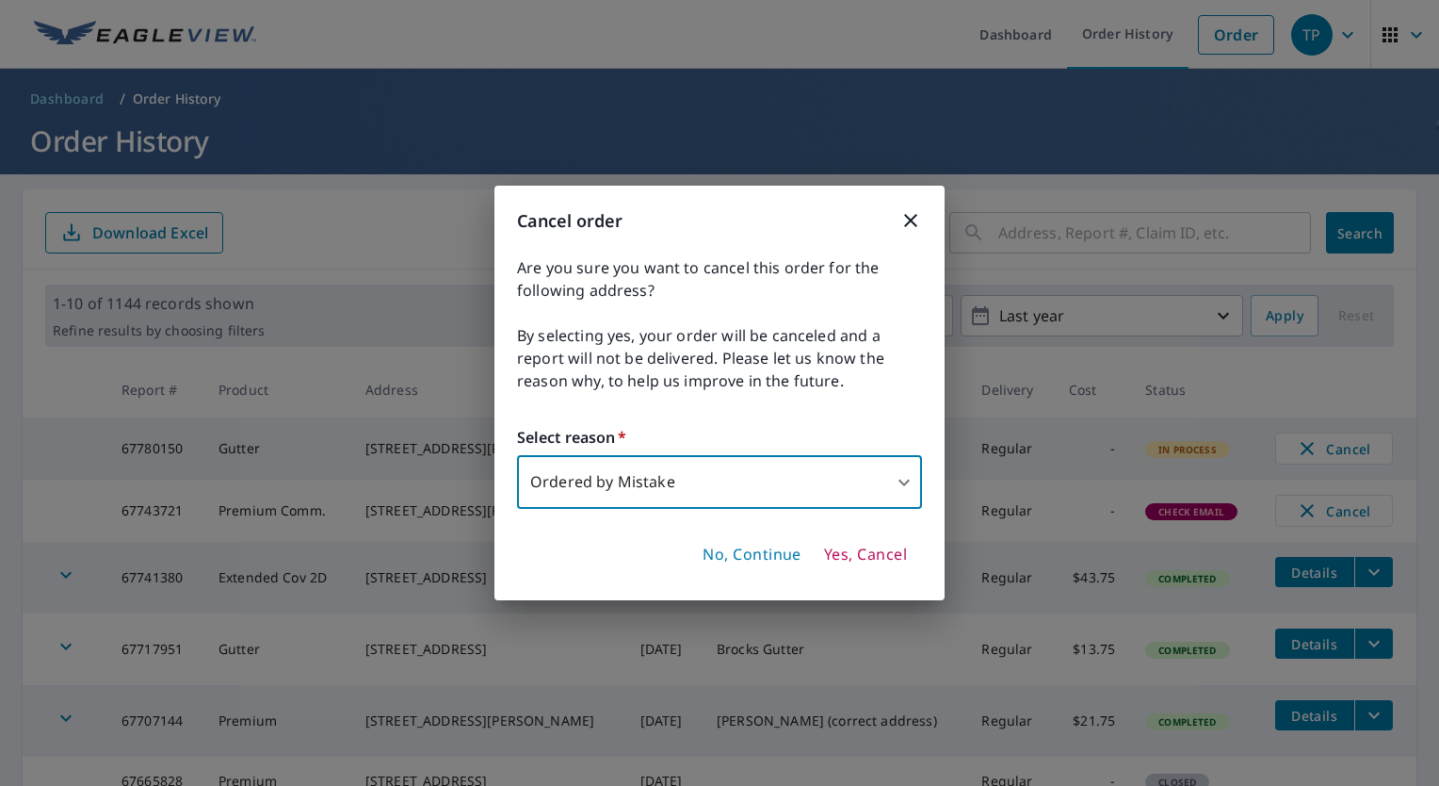
click at [847, 566] on button "Yes, Cancel" at bounding box center [866, 555] width 98 height 32
